Goal: Find specific page/section: Find specific page/section

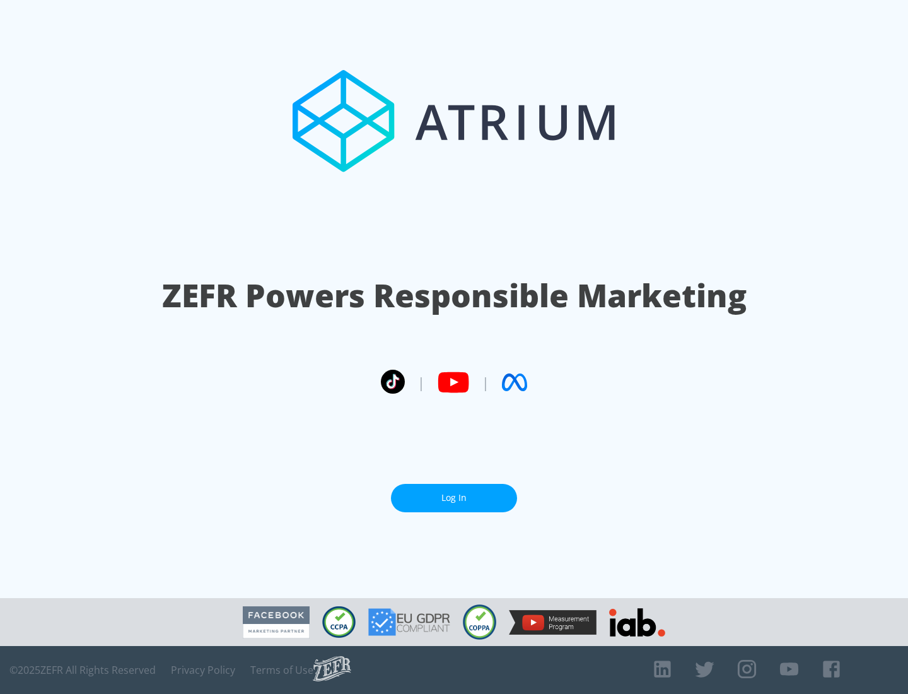
click at [454, 498] on link "Log In" at bounding box center [454, 498] width 126 height 28
